Goal: Task Accomplishment & Management: Use online tool/utility

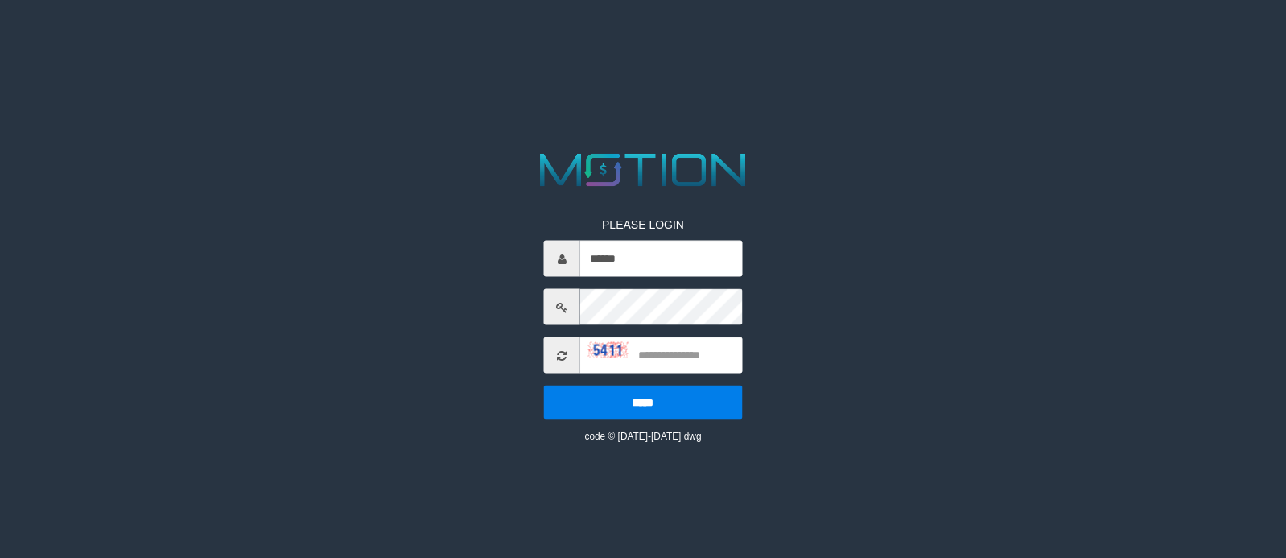
click at [667, 369] on input "text" at bounding box center [661, 355] width 162 height 36
type input "****"
click at [544, 385] on input "*****" at bounding box center [643, 402] width 198 height 34
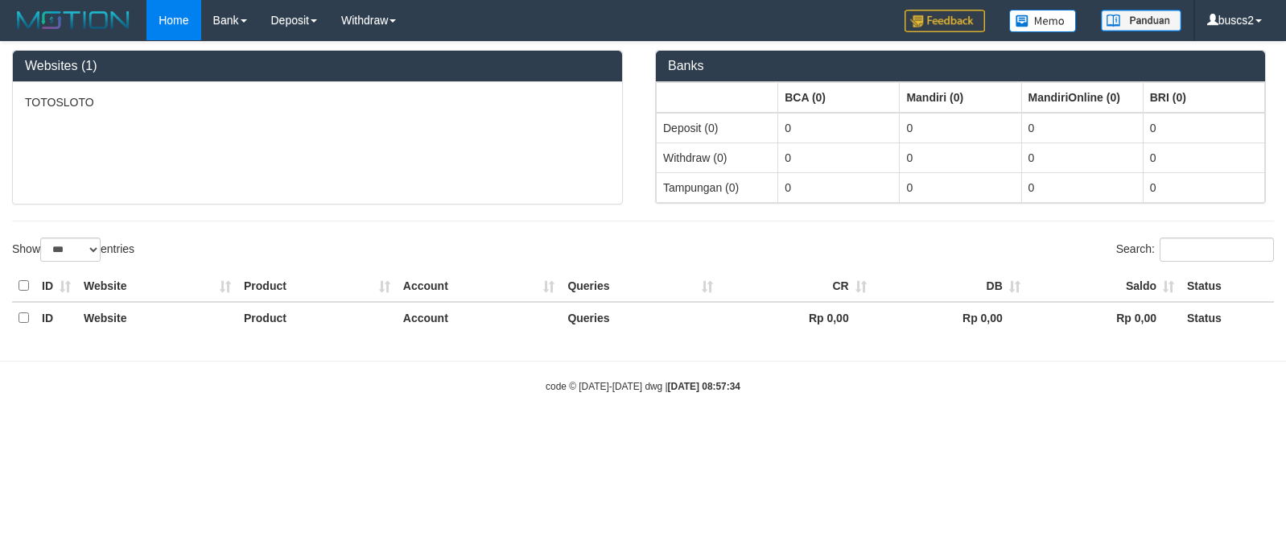
select select "***"
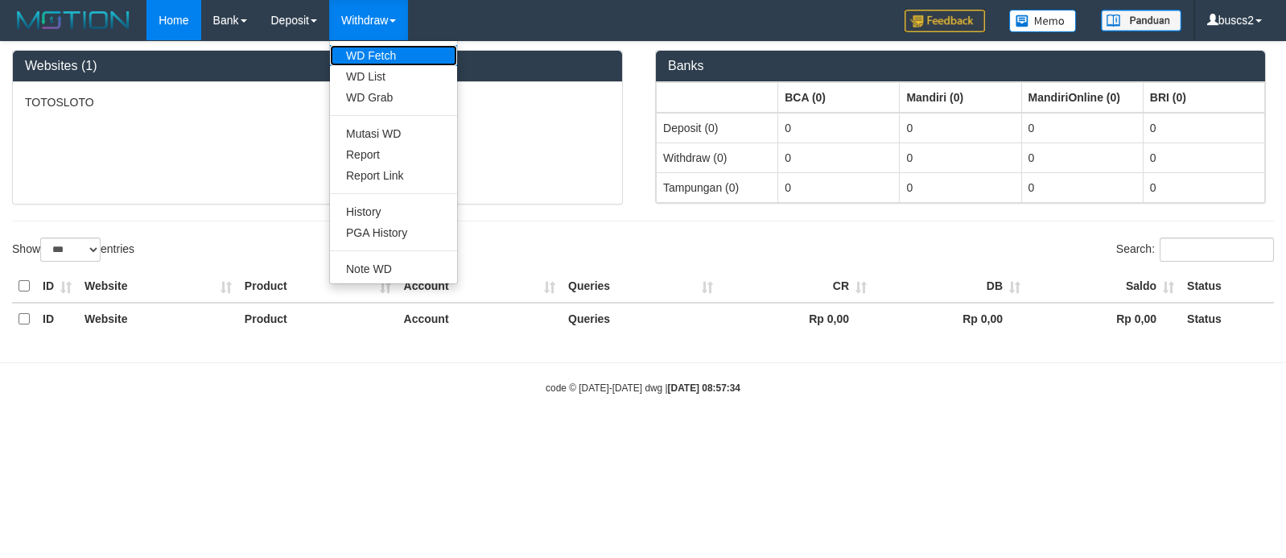
click at [375, 54] on link "WD Fetch" at bounding box center [393, 55] width 127 height 21
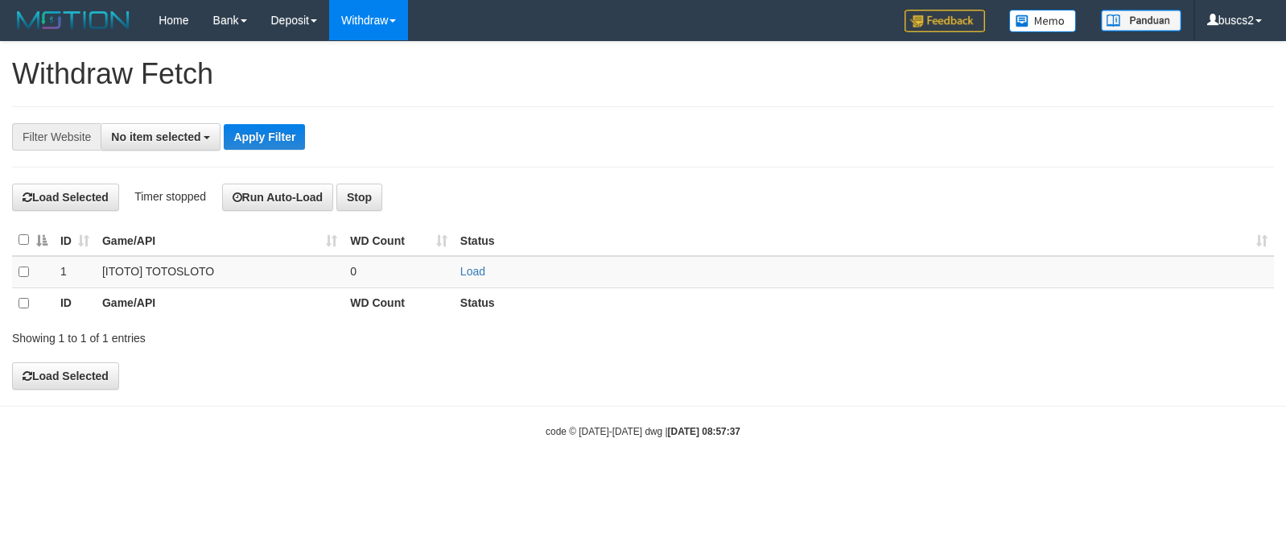
select select
click at [471, 266] on link "Load" at bounding box center [472, 272] width 25 height 13
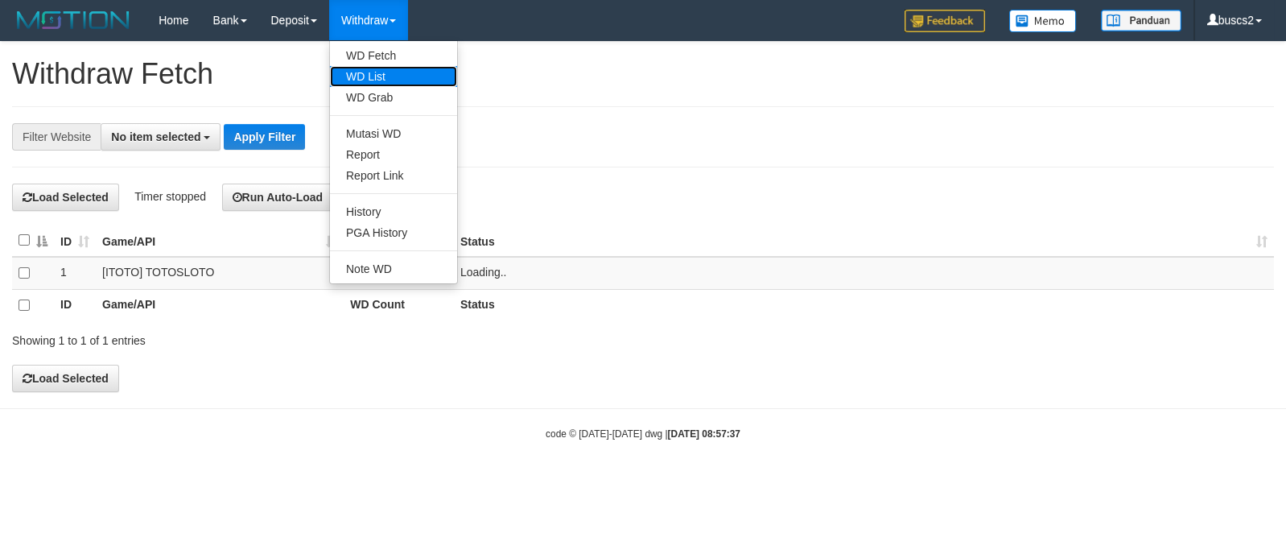
click at [378, 84] on link "WD List" at bounding box center [393, 76] width 127 height 21
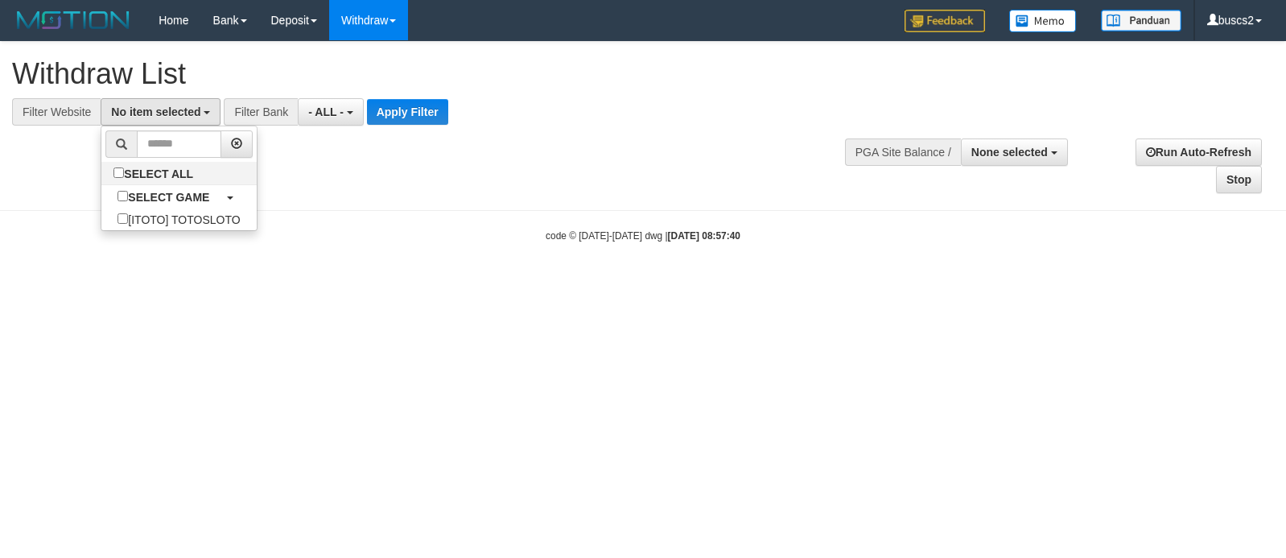
select select
click at [143, 175] on link "SELECT ALL" at bounding box center [178, 173] width 155 height 23
click at [126, 175] on link "SELECT ALL" at bounding box center [178, 173] width 155 height 23
click at [101, 175] on label "SELECT ALL" at bounding box center [155, 173] width 109 height 23
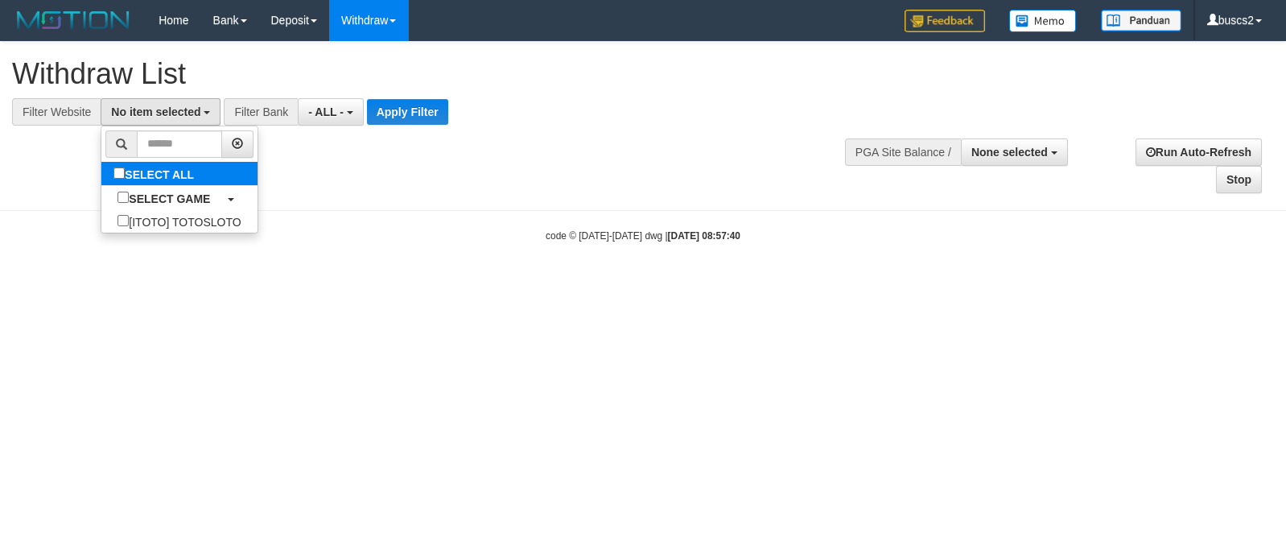
select select "****"
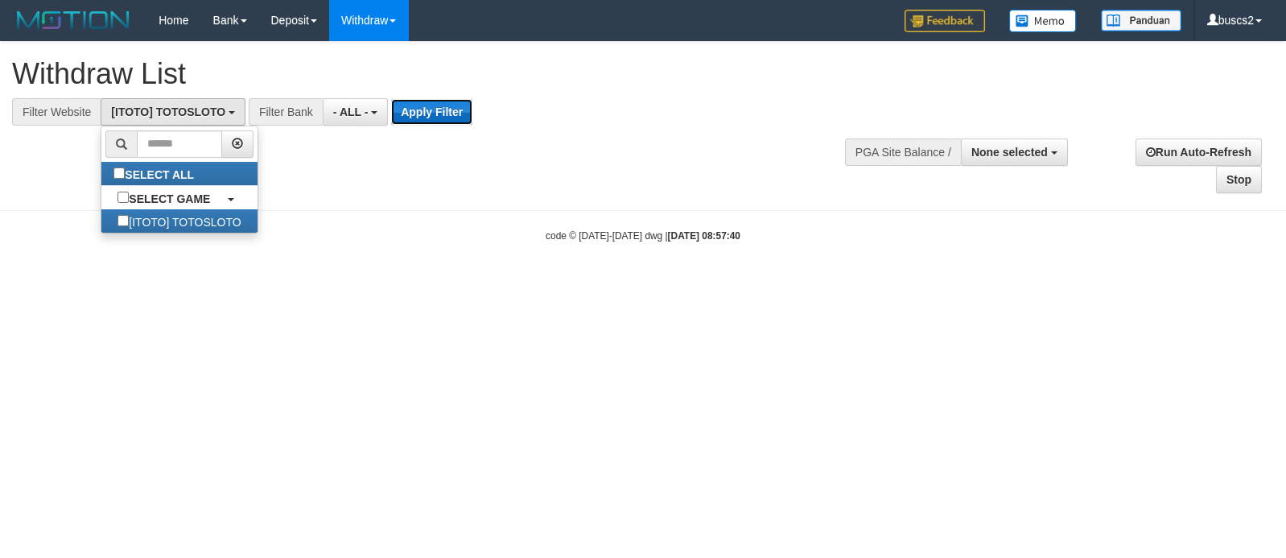
click at [457, 117] on button "Apply Filter" at bounding box center [431, 112] width 81 height 26
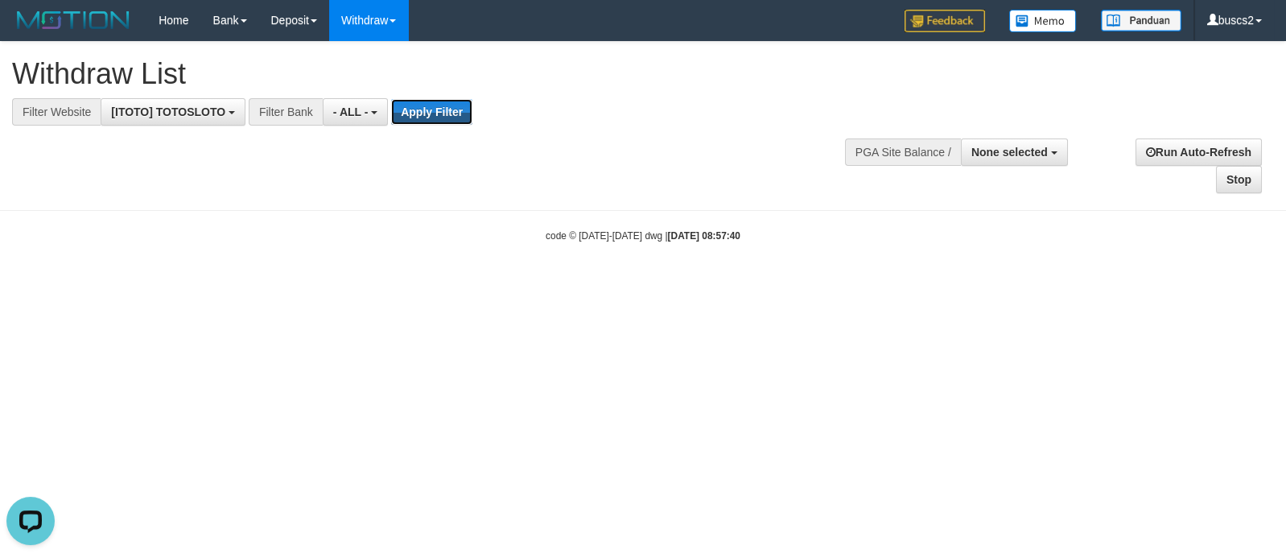
scroll to position [0, 0]
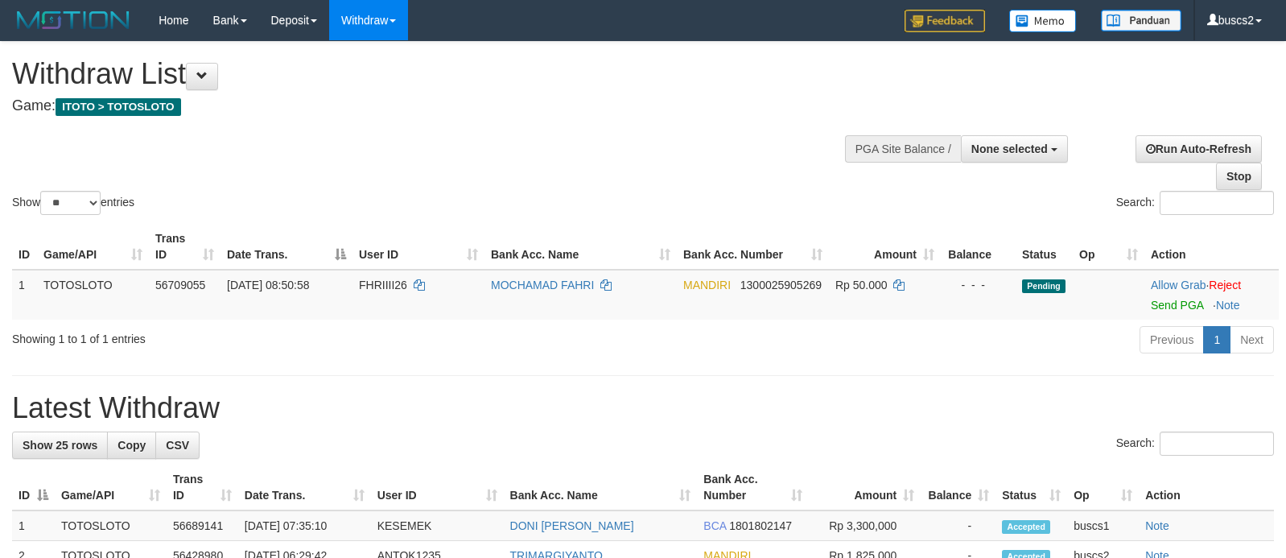
select select
select select "**"
click at [1179, 305] on link "Send PGA" at bounding box center [1177, 305] width 52 height 13
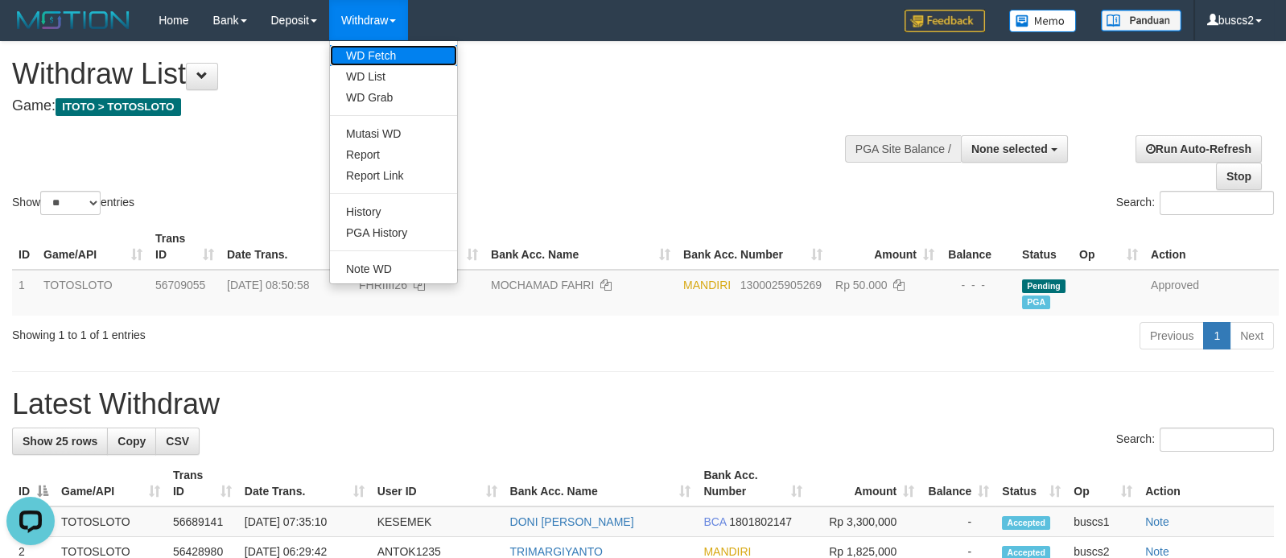
click at [384, 46] on link "WD Fetch" at bounding box center [393, 55] width 127 height 21
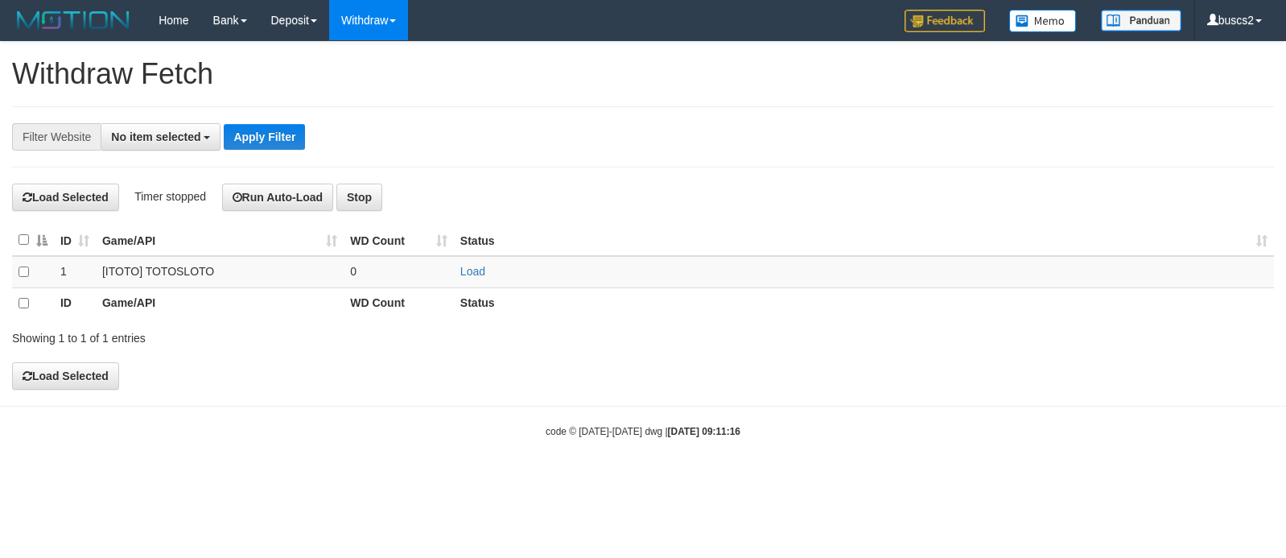
select select
click at [479, 274] on link "Load" at bounding box center [472, 272] width 25 height 13
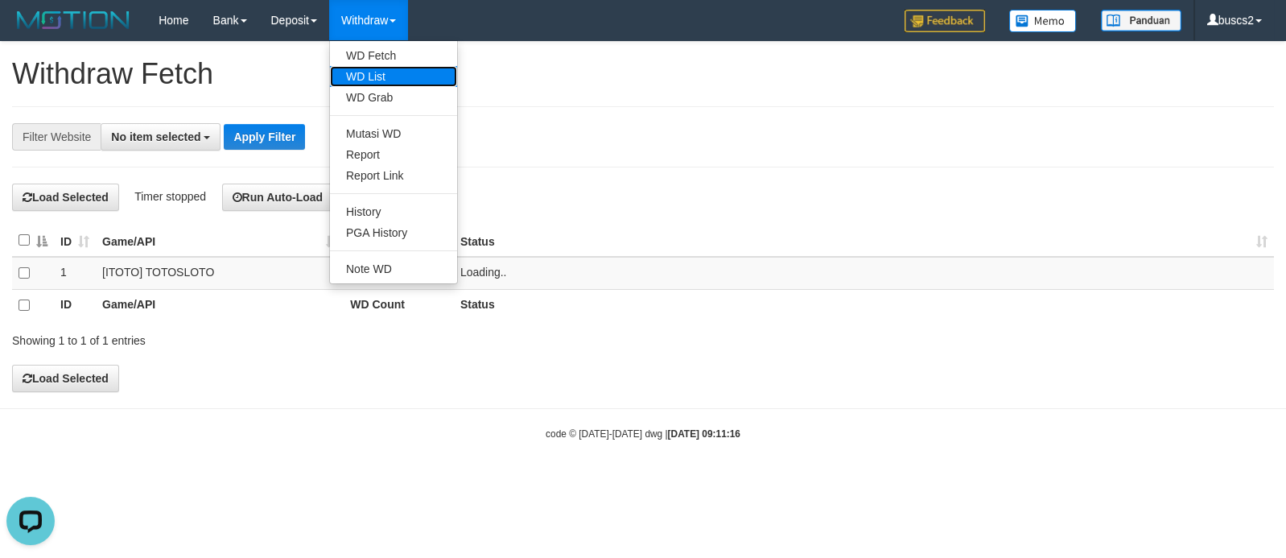
click at [365, 80] on link "WD List" at bounding box center [393, 76] width 127 height 21
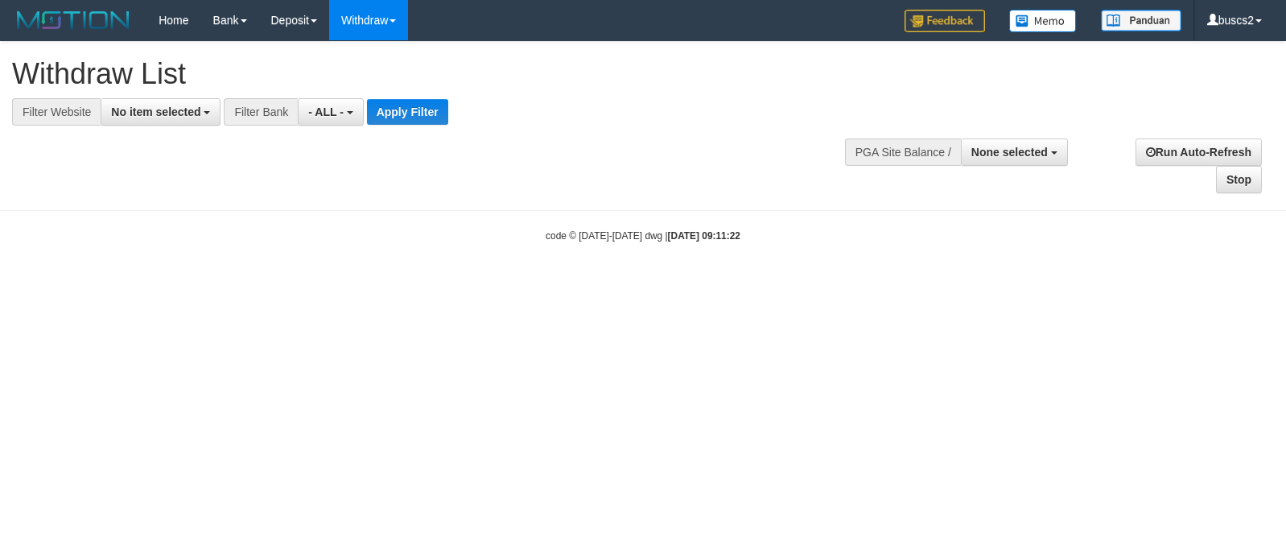
select select
click at [174, 116] on span "No item selected" at bounding box center [155, 111] width 89 height 13
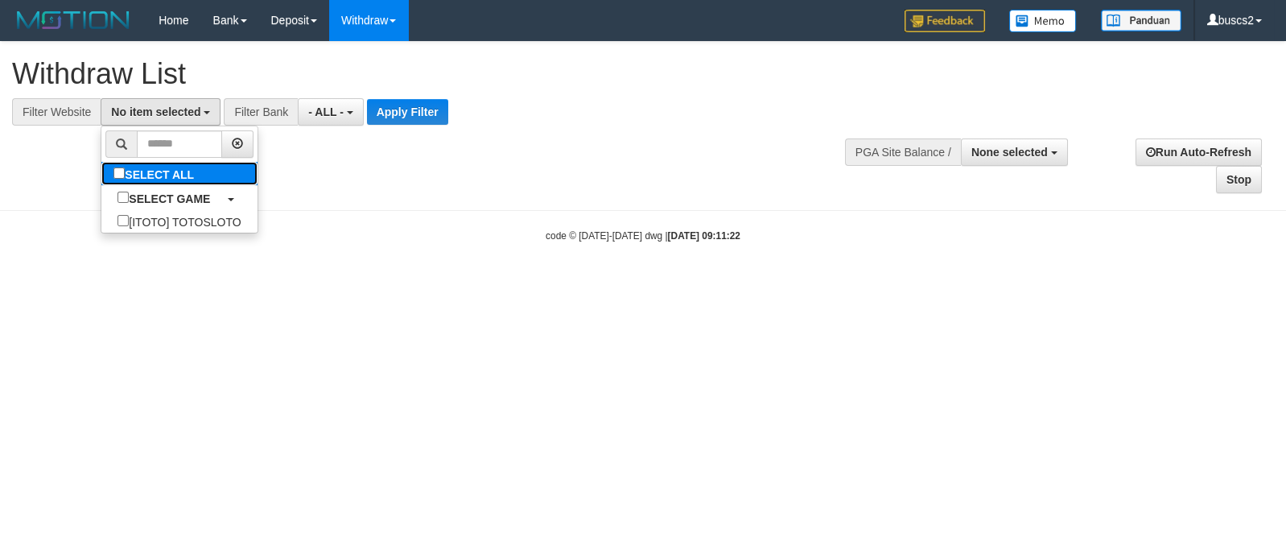
click at [147, 175] on link "SELECT ALL" at bounding box center [178, 173] width 155 height 23
click at [114, 175] on label "SELECT ALL" at bounding box center [155, 173] width 109 height 23
select select "****"
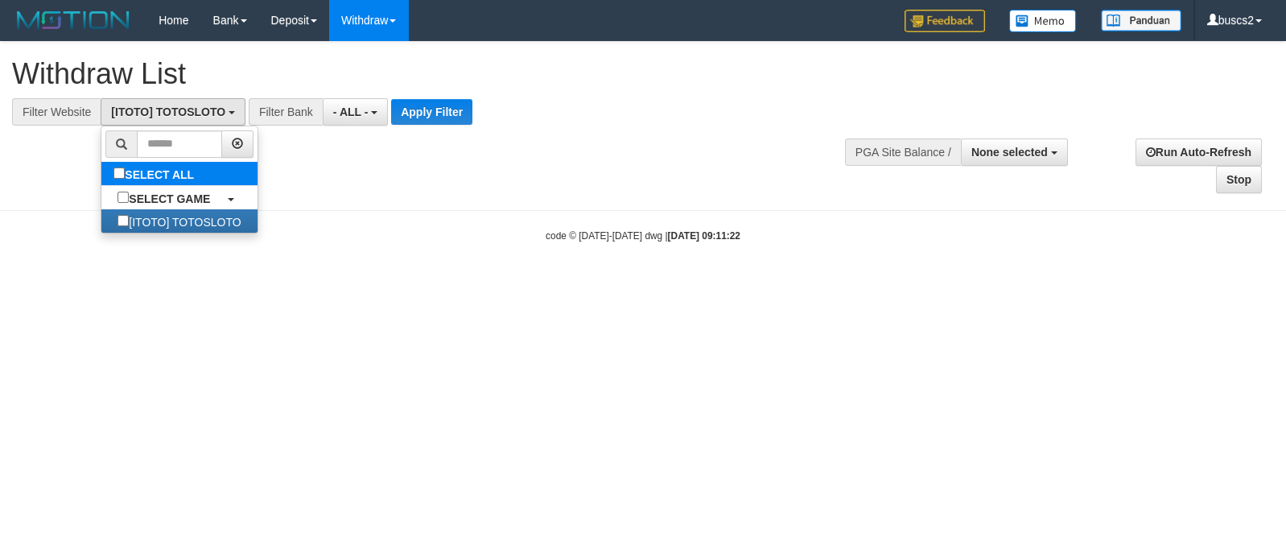
scroll to position [13, 0]
click at [440, 124] on button "Apply Filter" at bounding box center [431, 112] width 81 height 26
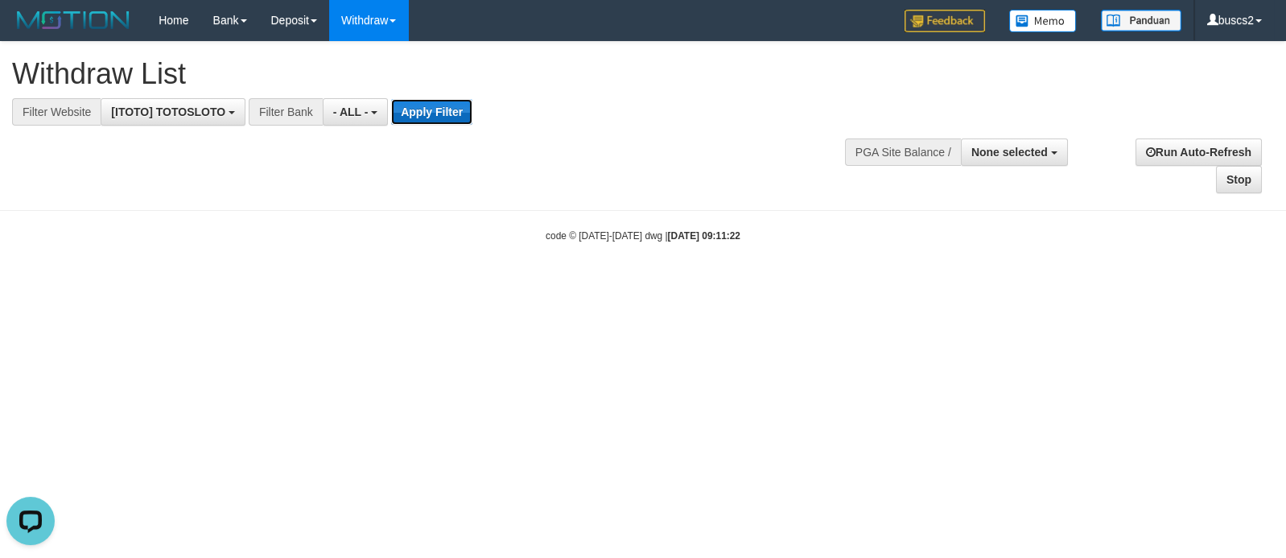
scroll to position [0, 0]
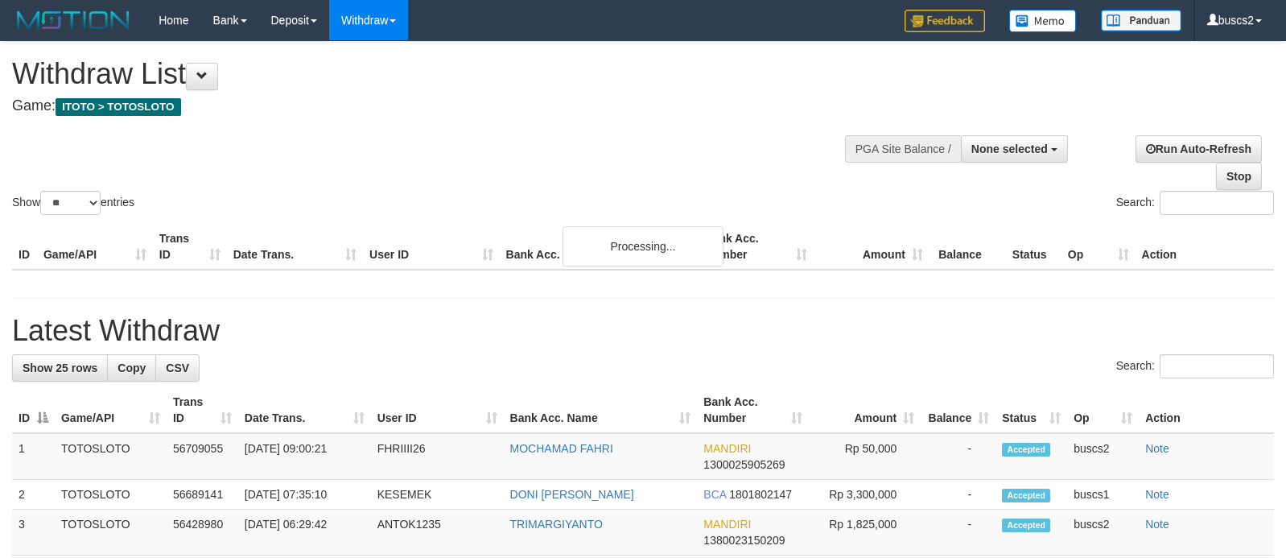
select select
select select "**"
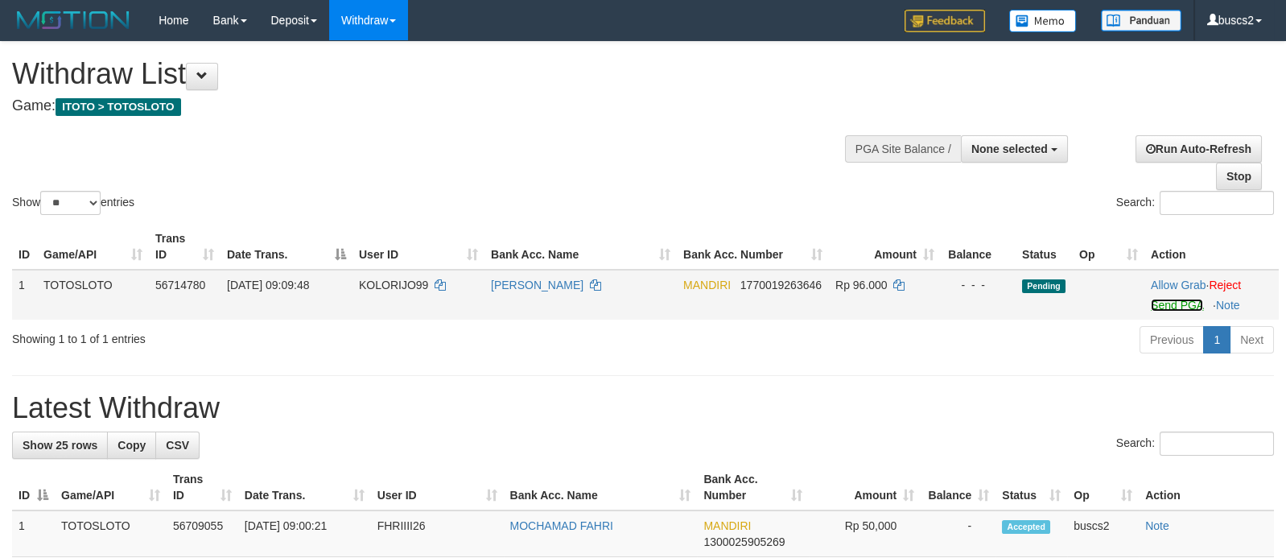
click at [1157, 307] on link "Send PGA" at bounding box center [1177, 305] width 52 height 13
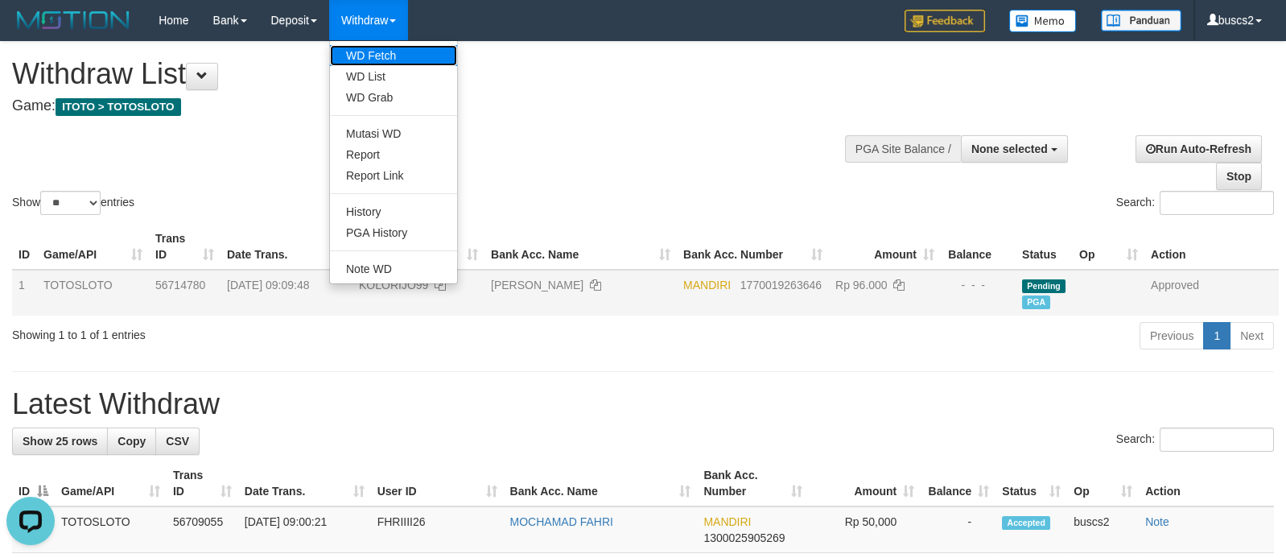
click at [387, 51] on link "WD Fetch" at bounding box center [393, 55] width 127 height 21
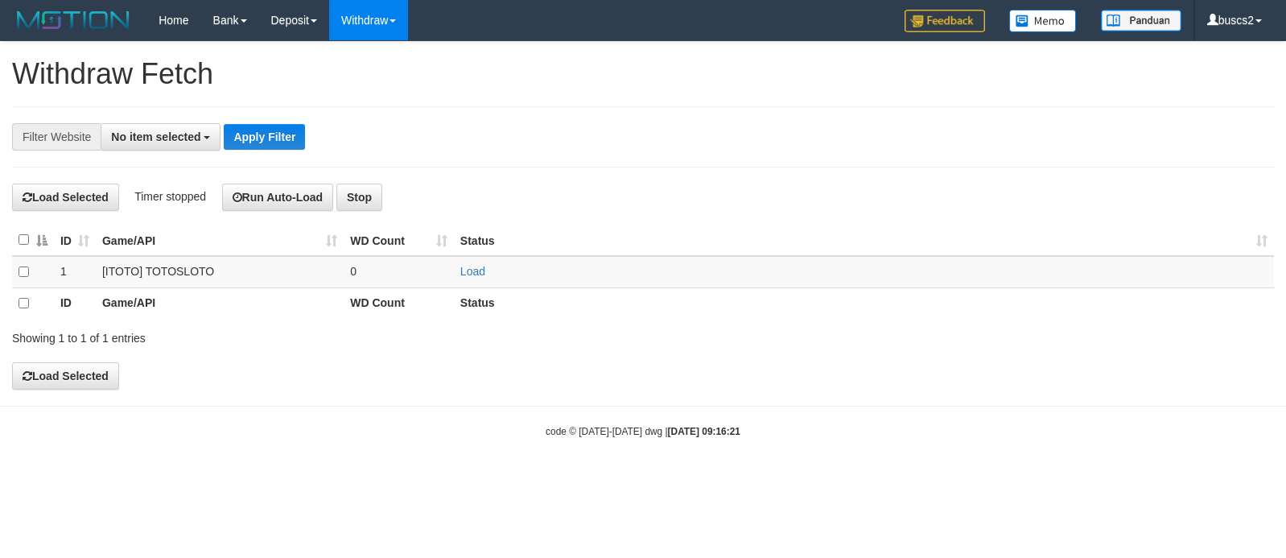
select select
click at [473, 269] on link "Load" at bounding box center [472, 272] width 25 height 13
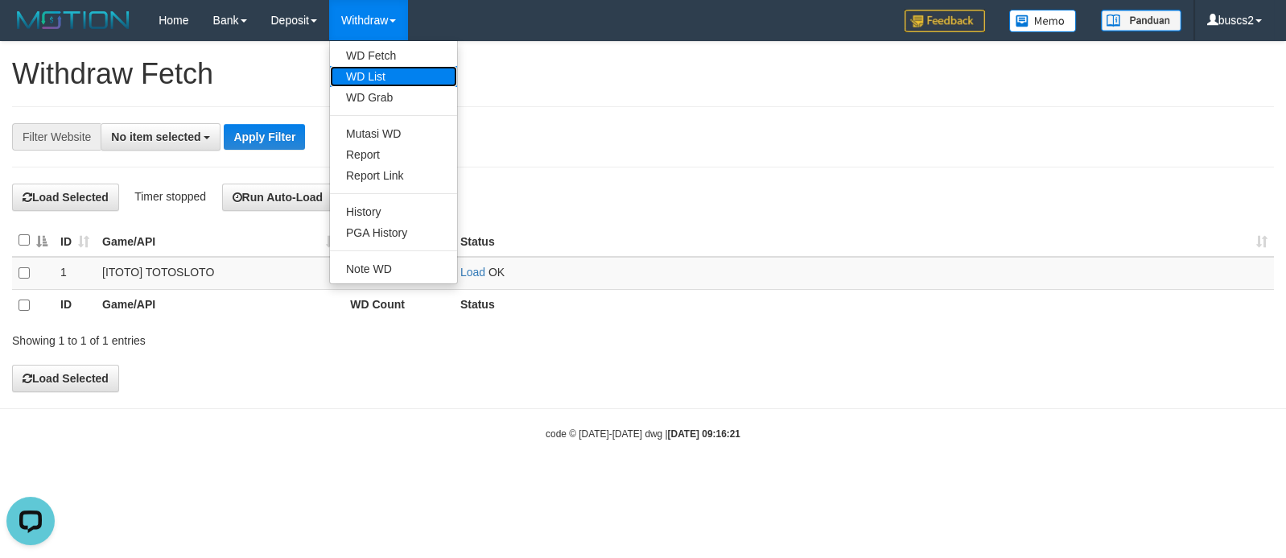
click at [393, 84] on link "WD List" at bounding box center [393, 76] width 127 height 21
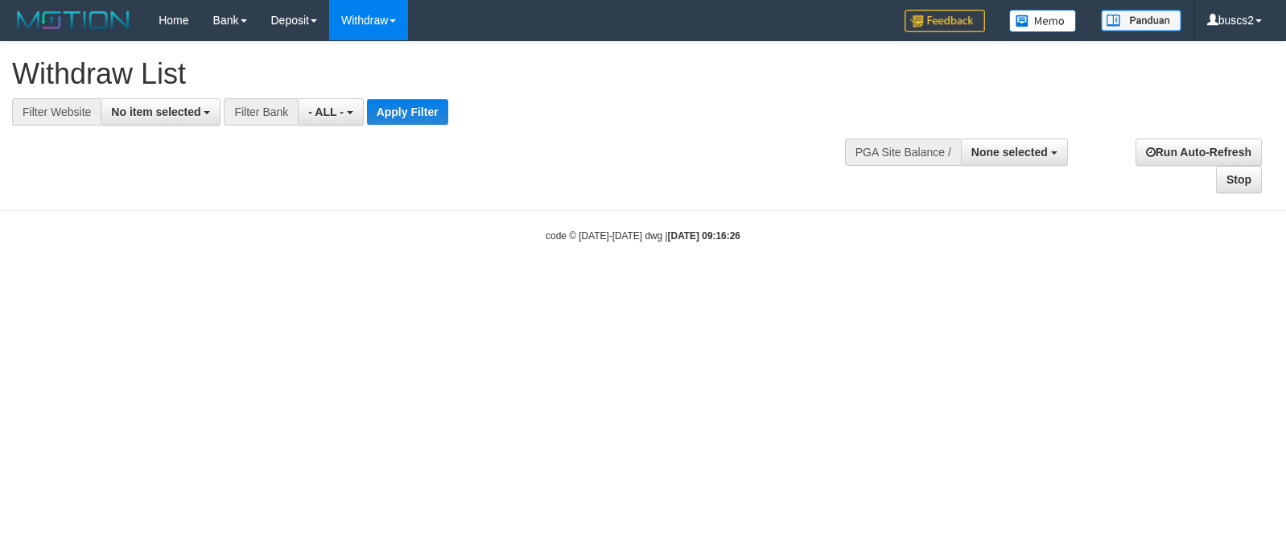
select select
click at [177, 111] on span "No item selected" at bounding box center [155, 111] width 89 height 13
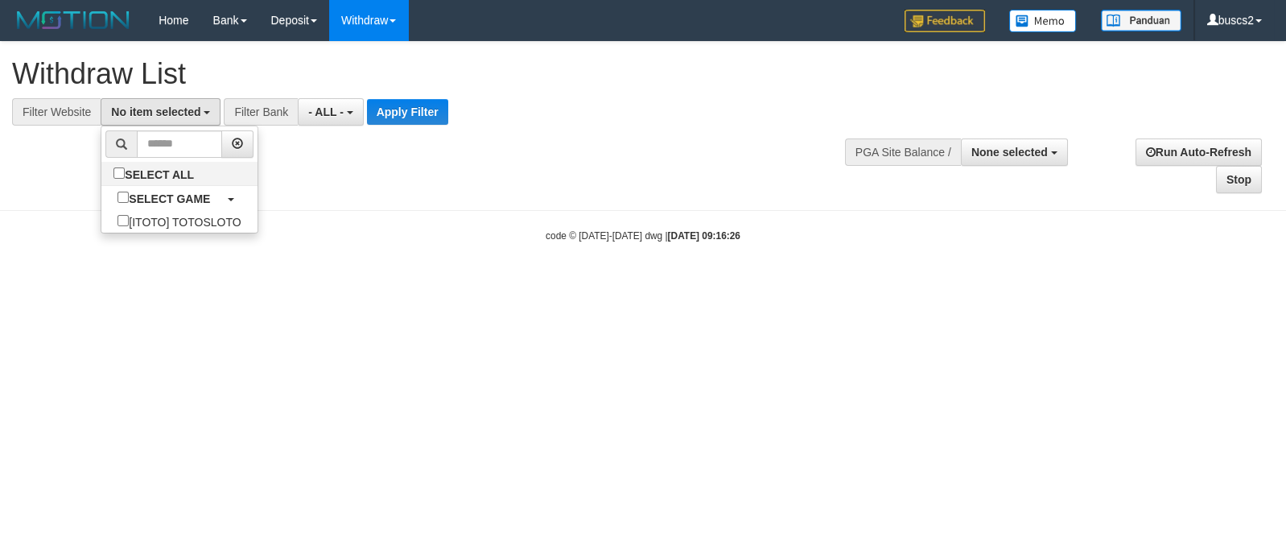
click at [126, 161] on li at bounding box center [178, 143] width 155 height 35
click at [101, 175] on label "SELECT ALL" at bounding box center [155, 173] width 109 height 23
select select "****"
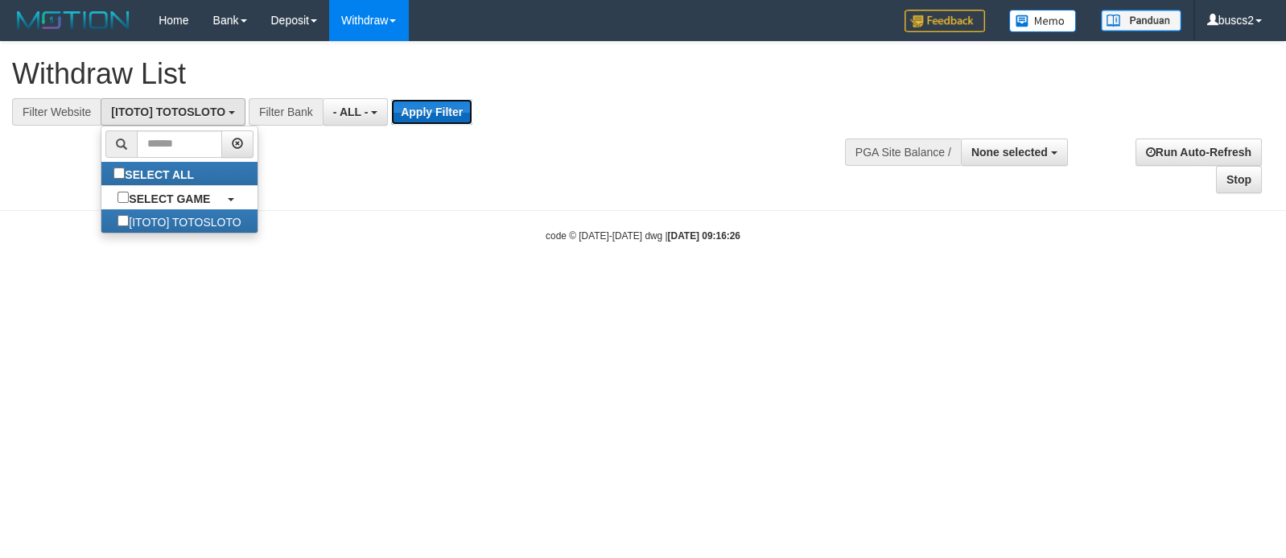
click at [430, 113] on button "Apply Filter" at bounding box center [431, 112] width 81 height 26
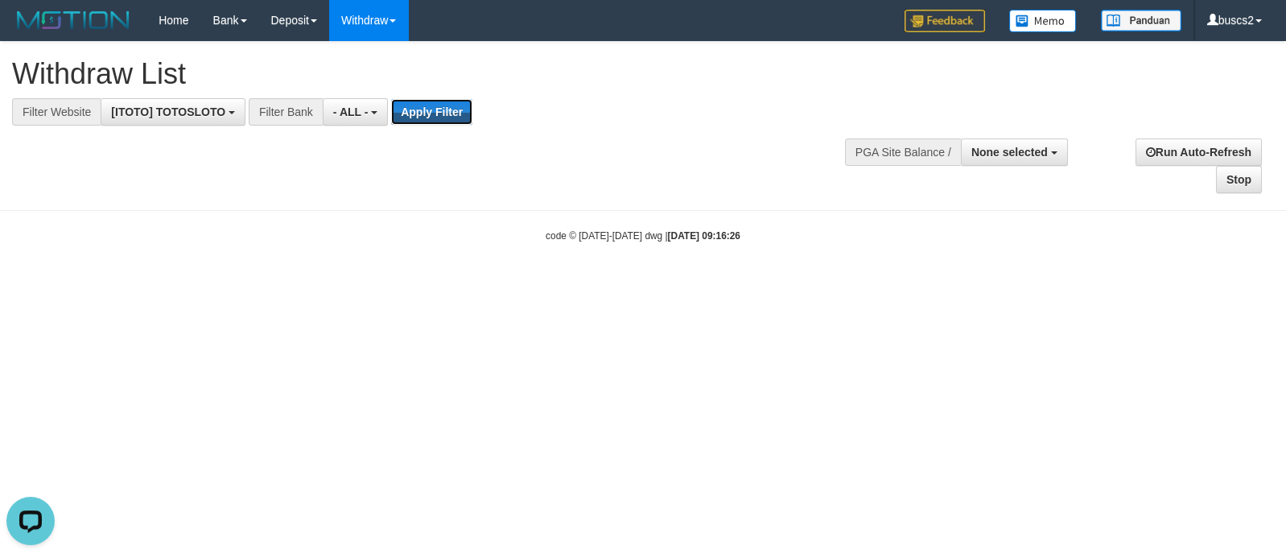
scroll to position [0, 0]
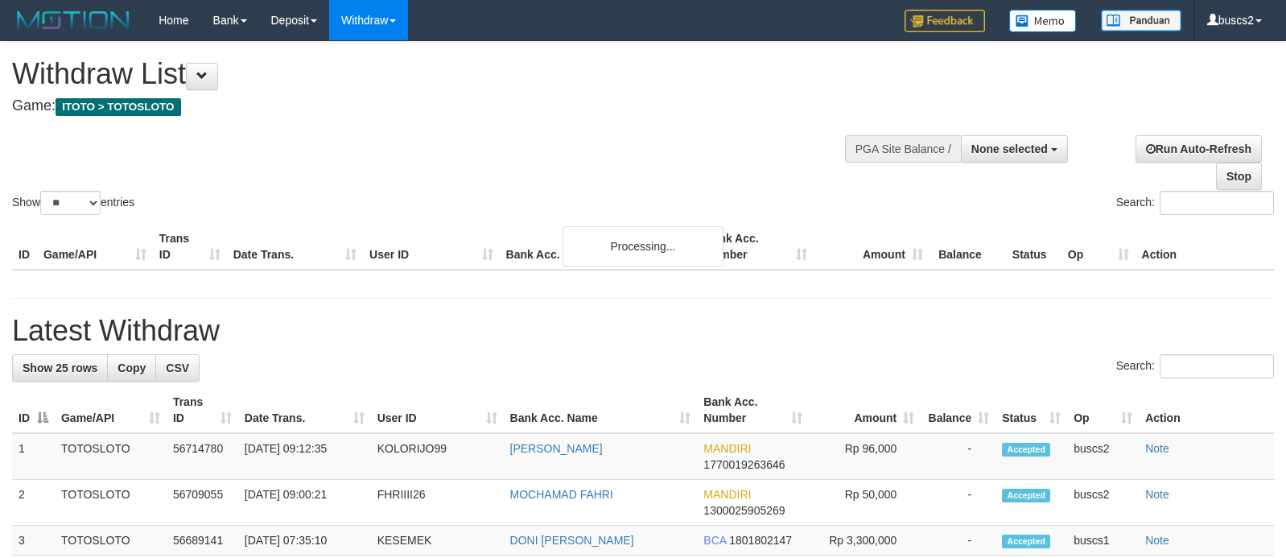
select select
select select "**"
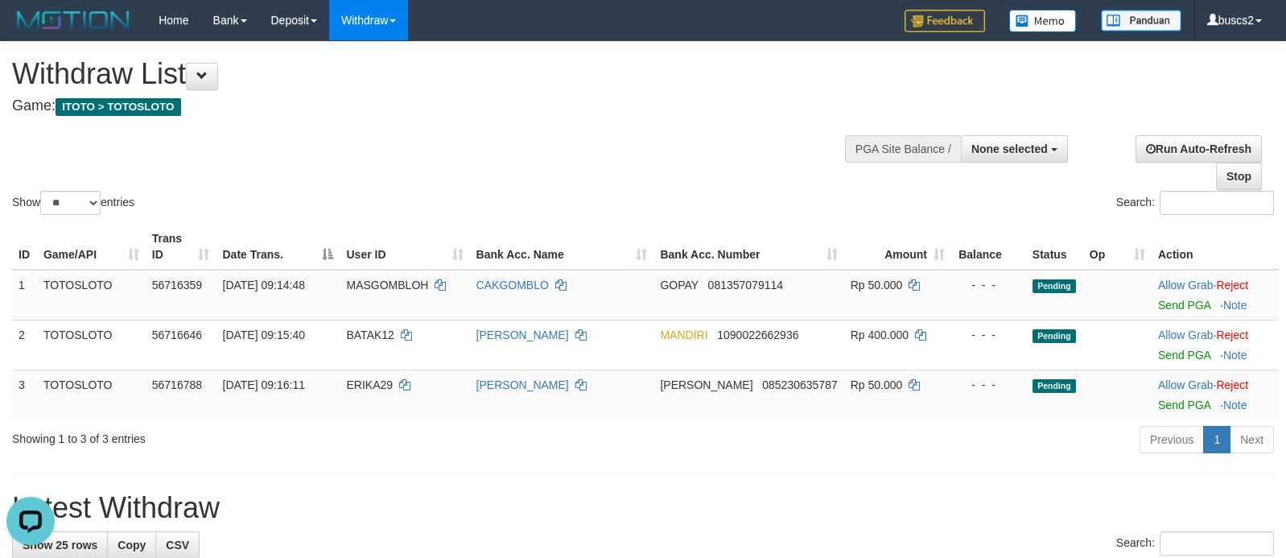
click at [732, 154] on div "Show ** ** ** *** entries Search:" at bounding box center [643, 130] width 1286 height 176
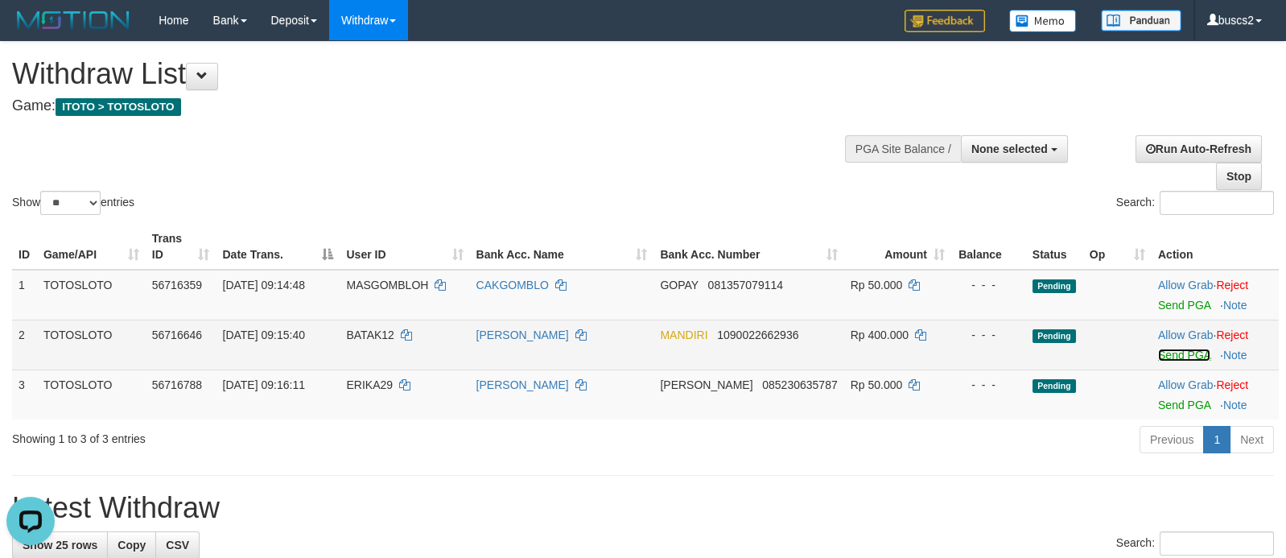
click at [1172, 356] on link "Send PGA" at bounding box center [1184, 354] width 52 height 13
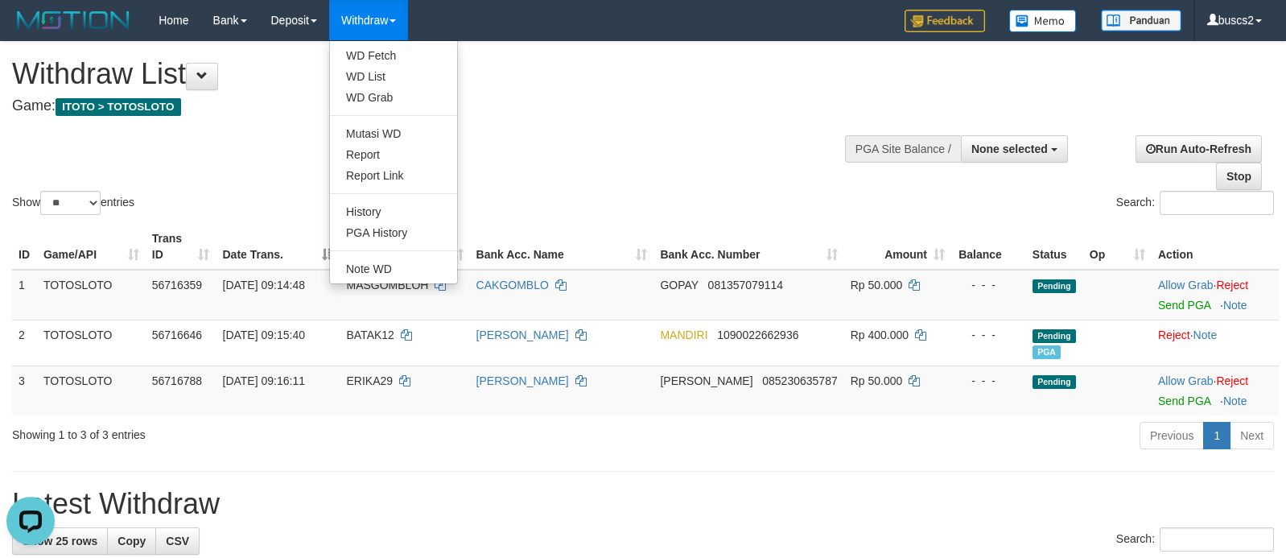
click at [385, 45] on ul "WD Fetch WD List WD Grab Mutasi WD Report Report Link History PGA History Note …" at bounding box center [393, 162] width 129 height 244
click at [385, 51] on link "WD Fetch" at bounding box center [393, 55] width 127 height 21
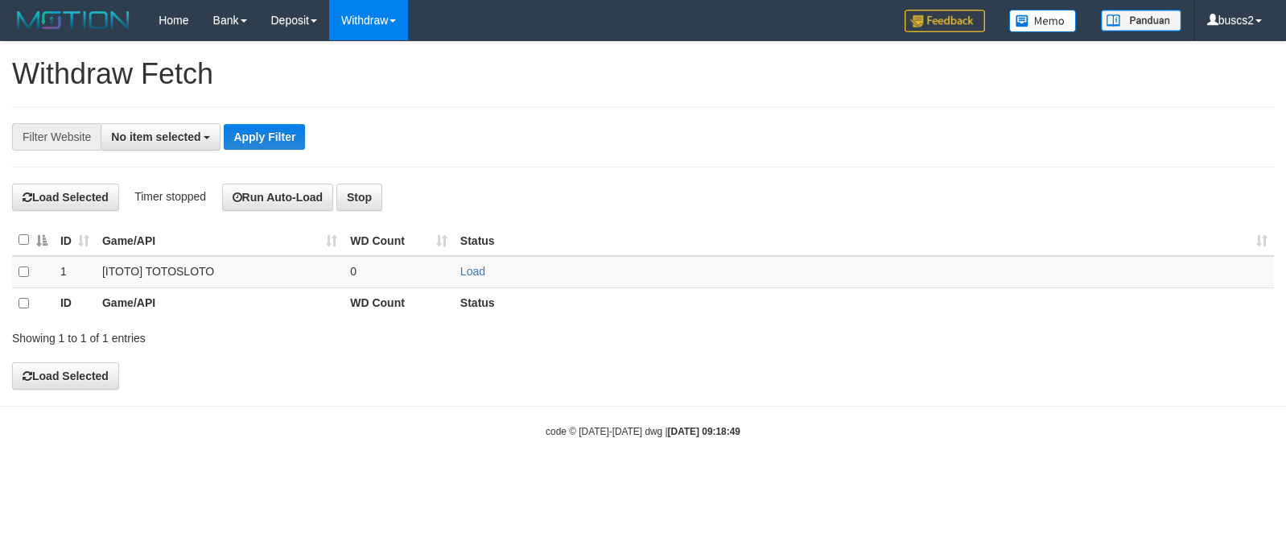
select select
click at [479, 267] on link "Load" at bounding box center [472, 272] width 25 height 13
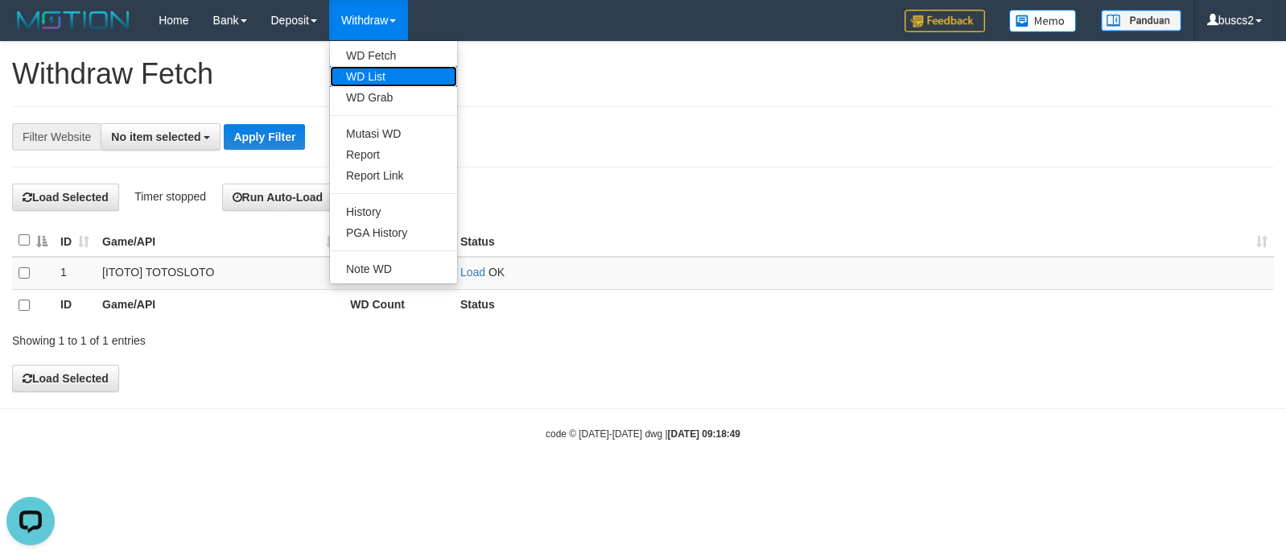
click at [377, 78] on link "WD List" at bounding box center [393, 76] width 127 height 21
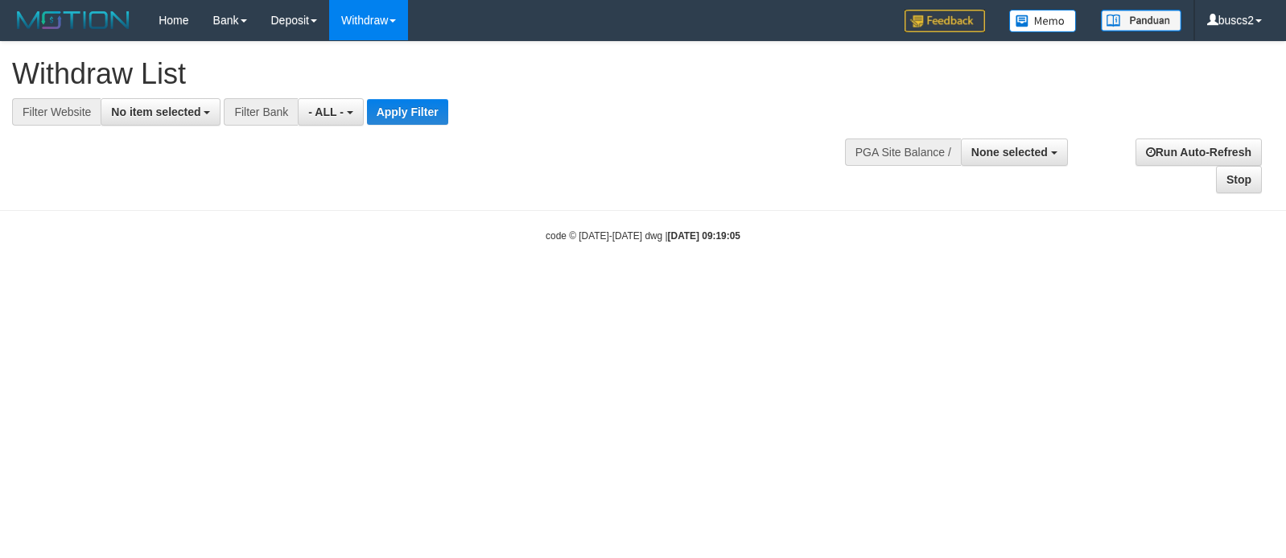
select select
click at [191, 118] on button "No item selected" at bounding box center [161, 111] width 120 height 27
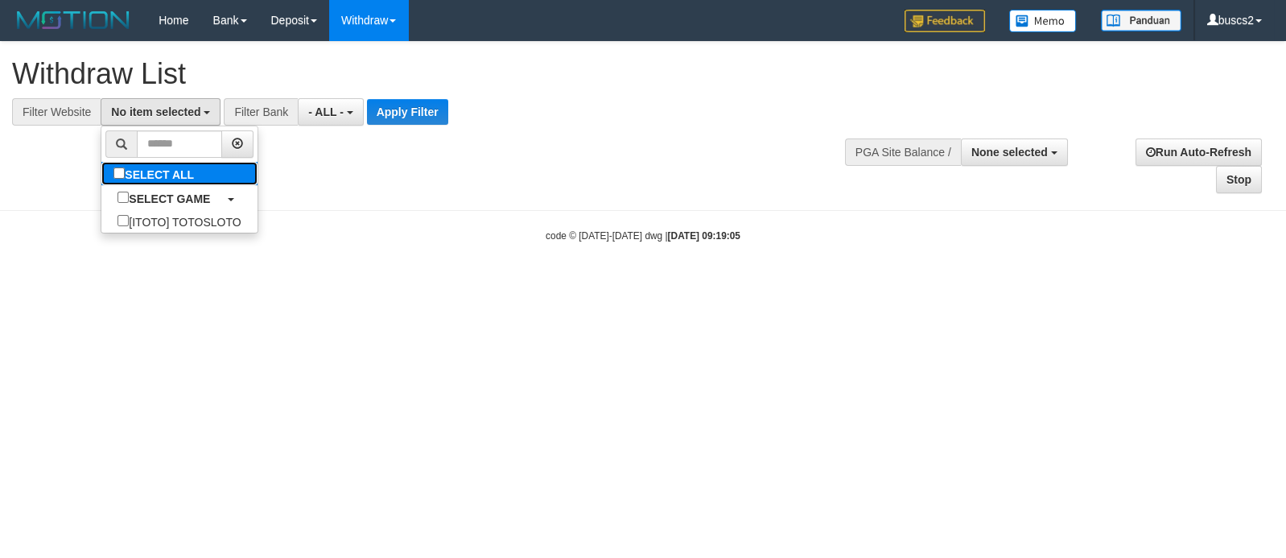
click at [117, 168] on label "SELECT ALL" at bounding box center [155, 173] width 109 height 23
select select "****"
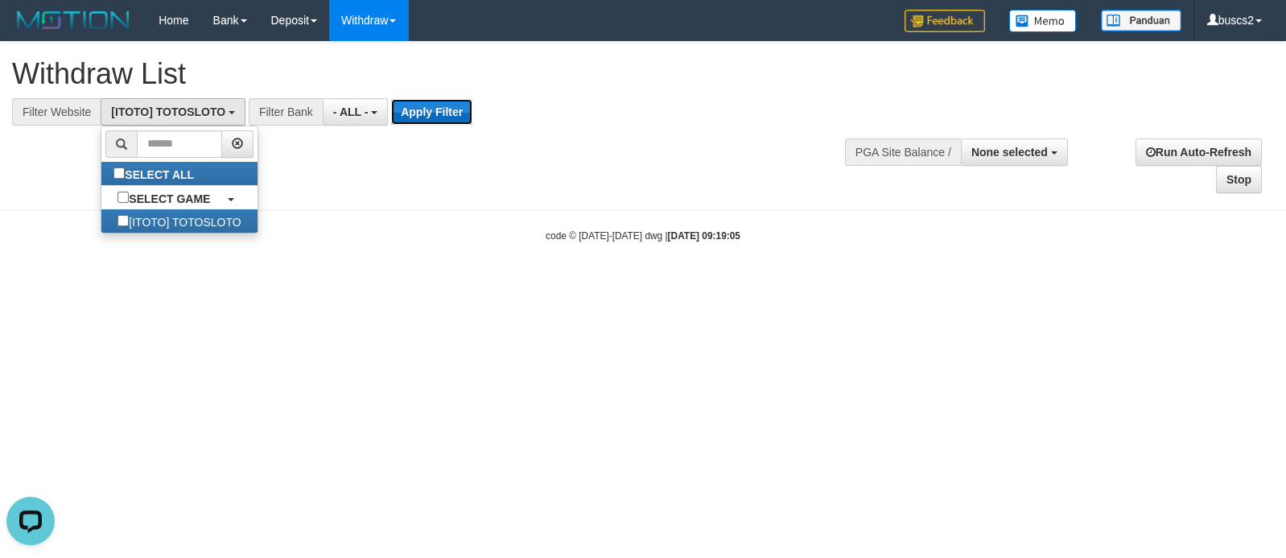
click at [414, 113] on button "Apply Filter" at bounding box center [431, 112] width 81 height 26
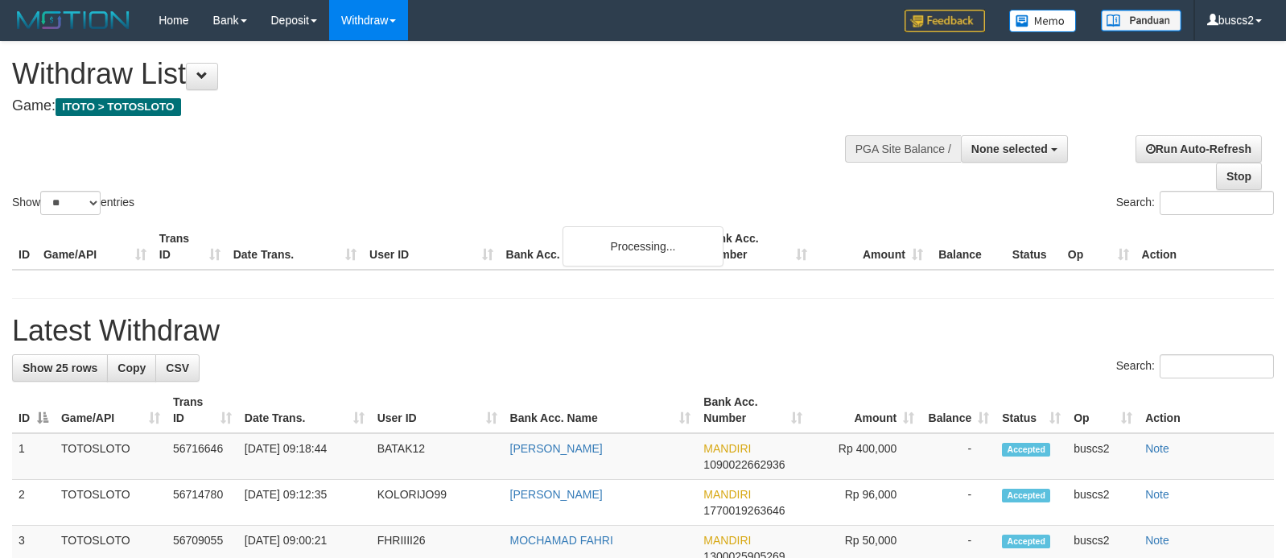
select select
select select "**"
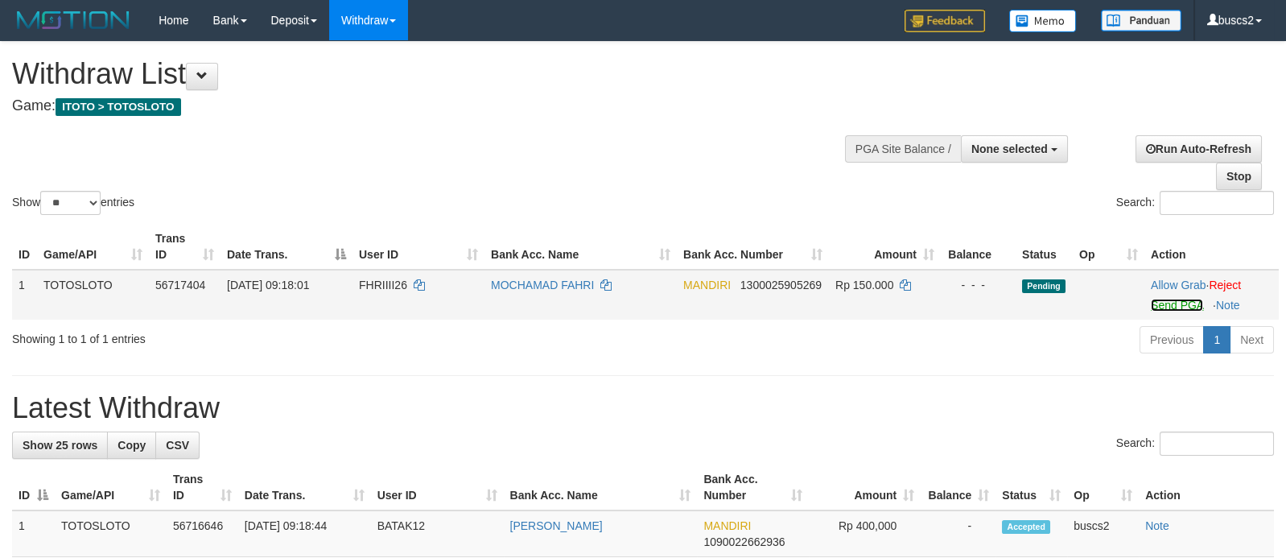
click at [1172, 302] on link "Send PGA" at bounding box center [1177, 305] width 52 height 13
